Goal: Check status: Check status

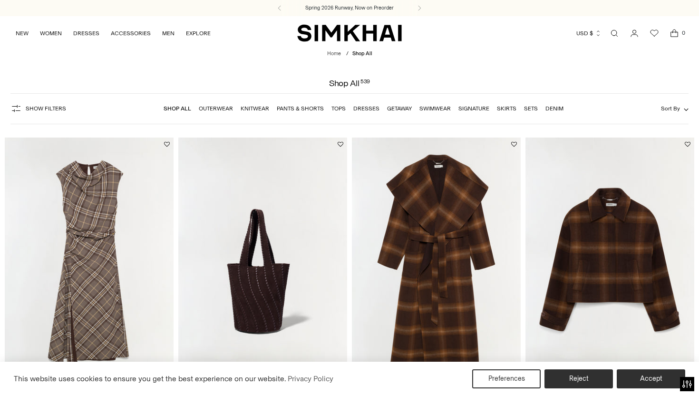
click at [633, 33] on icon "Go to the account page" at bounding box center [634, 34] width 13 height 10
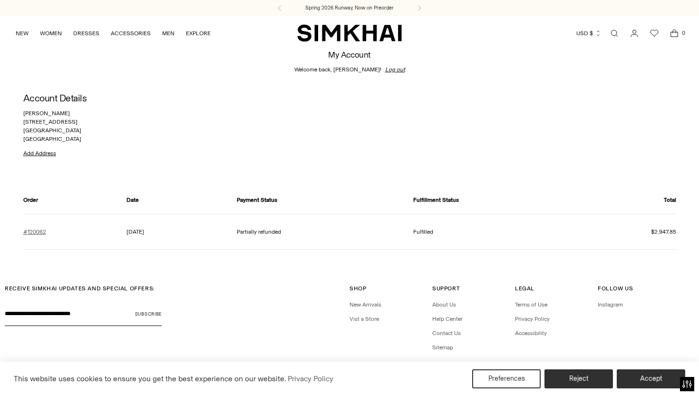
click at [41, 232] on link "#120062" at bounding box center [34, 231] width 23 height 9
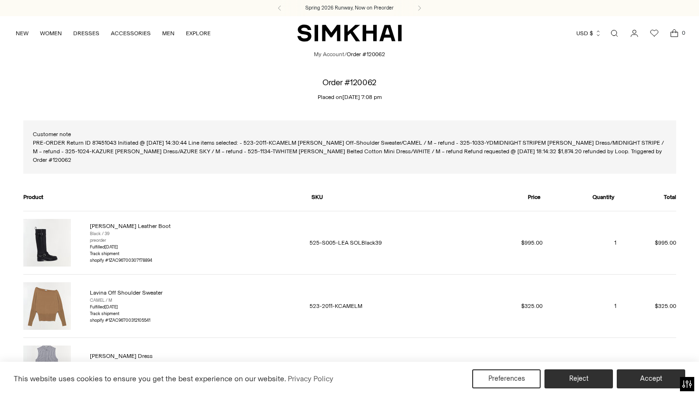
click at [25, 224] on img at bounding box center [47, 243] width 48 height 48
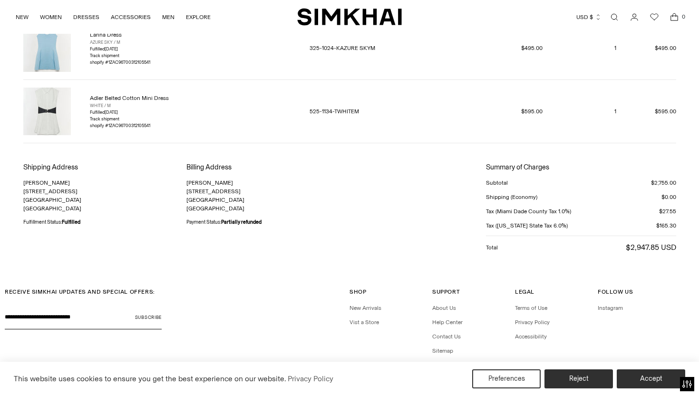
scroll to position [411, 0]
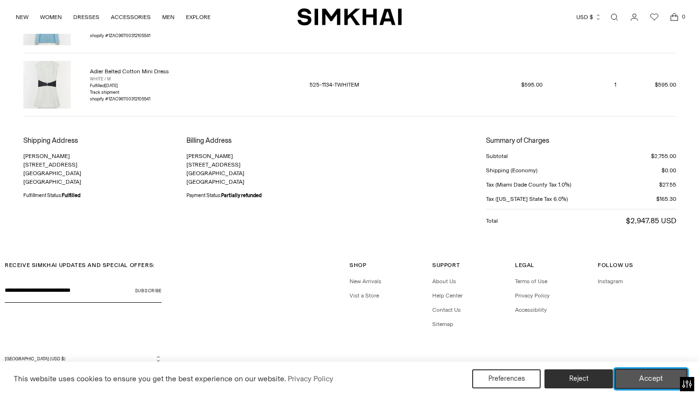
click at [636, 374] on button "Accept" at bounding box center [651, 379] width 73 height 20
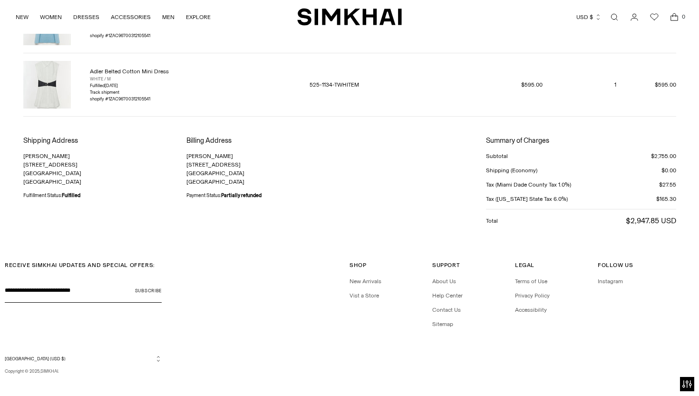
scroll to position [410, 0]
click at [445, 293] on link "Help Center" at bounding box center [447, 296] width 30 height 7
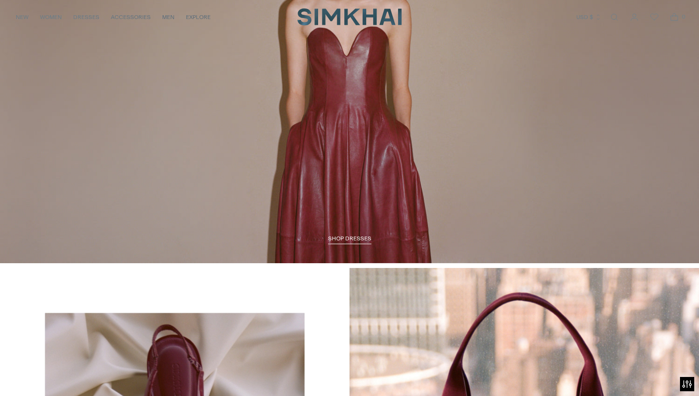
scroll to position [1294, 0]
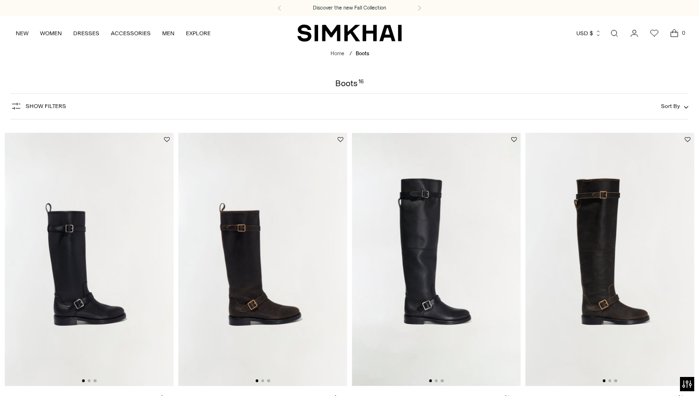
click at [64, 275] on img at bounding box center [89, 260] width 169 height 254
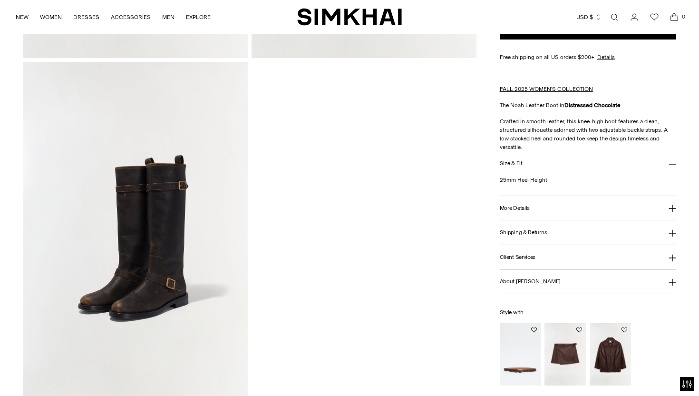
scroll to position [694, 0]
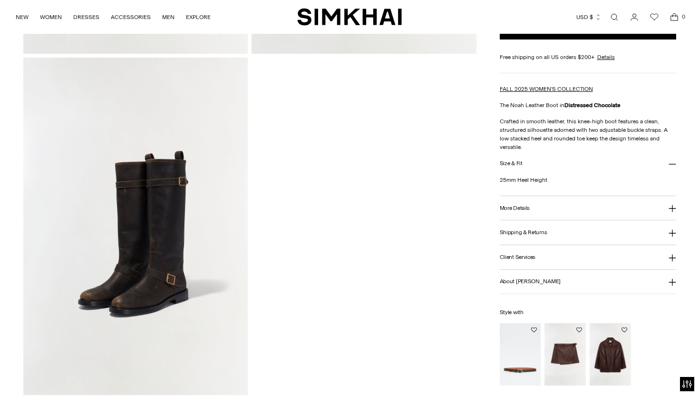
click at [161, 260] on img at bounding box center [135, 226] width 225 height 337
